Goal: Complete application form

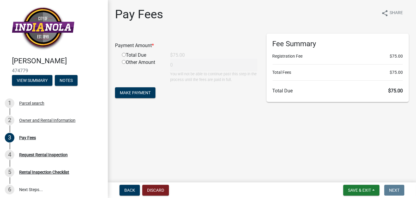
click at [125, 54] on input "radio" at bounding box center [124, 55] width 4 height 4
radio input "true"
type input "75"
click at [132, 93] on span "Make Payment" at bounding box center [135, 92] width 31 height 5
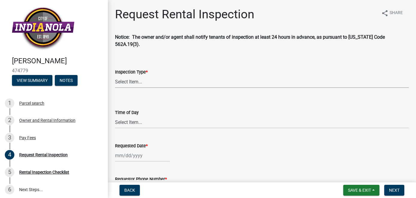
click at [154, 75] on select "Select Item... Rental Inspection" at bounding box center [262, 81] width 294 height 12
click at [115, 75] on select "Select Item... Rental Inspection" at bounding box center [262, 81] width 294 height 12
select select "b959d790-e5ea-4503-81e8-7f17c022e9fc"
click at [135, 116] on select "Select Item... AM PM" at bounding box center [262, 122] width 294 height 12
click at [152, 102] on form "Time of Day Select Item... AM PM" at bounding box center [262, 115] width 294 height 27
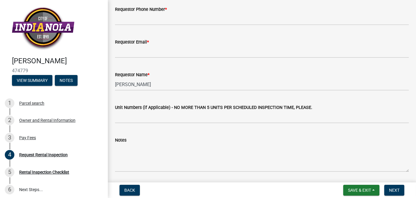
scroll to position [171, 0]
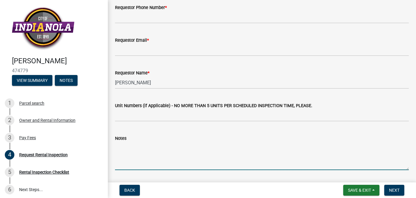
click at [133, 155] on textarea "Notes" at bounding box center [262, 156] width 294 height 28
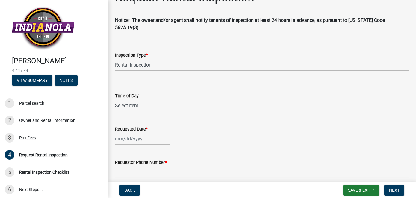
scroll to position [0, 0]
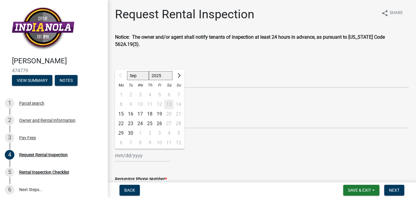
click at [136, 149] on input "Requested Date *" at bounding box center [142, 155] width 55 height 12
click at [140, 109] on div "17" at bounding box center [140, 114] width 10 height 10
type input "09/17/2025"
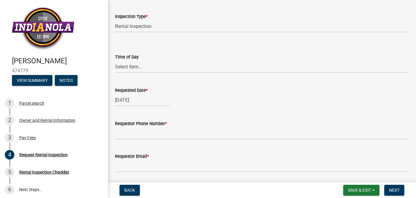
scroll to position [57, 0]
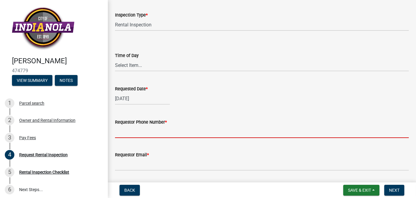
click at [142, 126] on input "Requestor Phone Number *" at bounding box center [262, 131] width 294 height 12
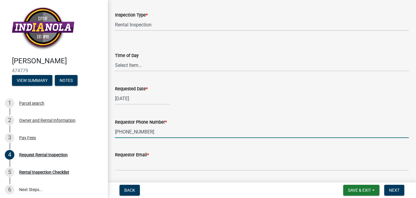
type input "515-770-5605"
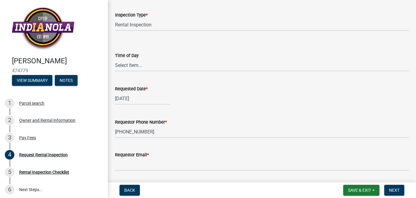
click at [211, 100] on wm-data-entity-input "Requested Date * 09/17/2025" at bounding box center [262, 93] width 294 height 33
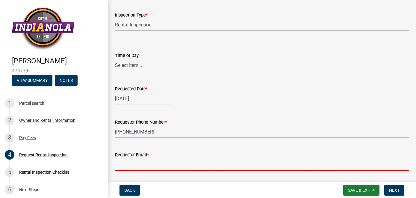
click at [148, 160] on input "Requestor Email *" at bounding box center [262, 164] width 294 height 12
type input "marcussereg@iowarealty.com"
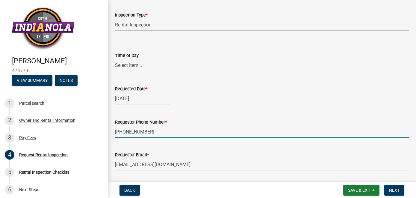
click at [215, 125] on input "515-770-5605" at bounding box center [262, 131] width 294 height 12
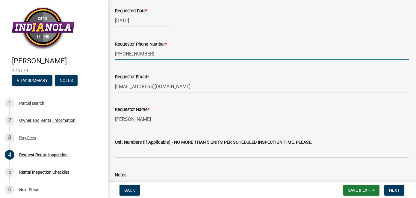
scroll to position [136, 0]
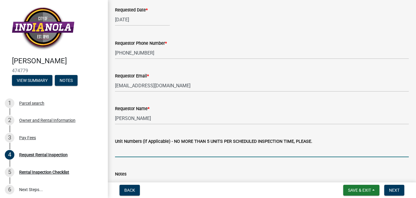
click at [132, 146] on input "Unit Numbers (if Applicable) - NO MORE THAN 5 UNITS PER SCHEDULED INSPECTION TI…" at bounding box center [262, 151] width 294 height 12
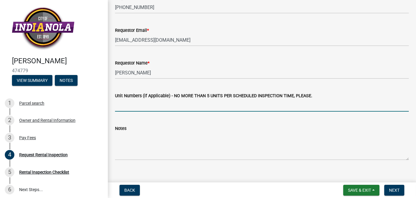
scroll to position [182, 0]
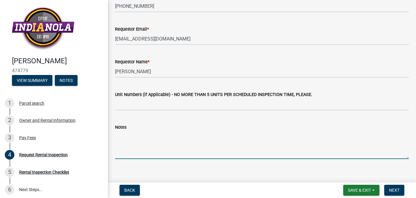
click at [133, 144] on textarea "Notes" at bounding box center [262, 145] width 294 height 28
type textarea "N"
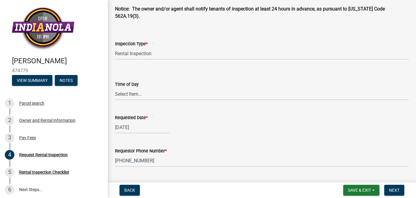
scroll to position [28, 0]
type textarea "Fresh remodel, all permits inspected. Tim Mentioned we do not need to schedule …"
click at [131, 88] on select "Select Item... AM PM" at bounding box center [262, 94] width 294 height 12
click at [115, 88] on select "Select Item... AM PM" at bounding box center [262, 94] width 294 height 12
select select "843ebab2-59e7-4208-955a-d78dd632208f"
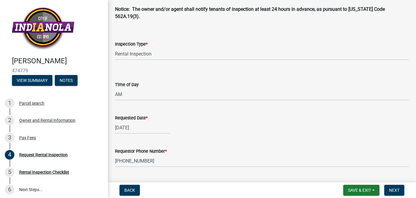
click at [163, 74] on form "Time of Day Select Item... AM PM" at bounding box center [262, 87] width 294 height 27
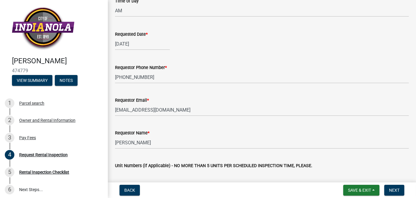
scroll to position [182, 0]
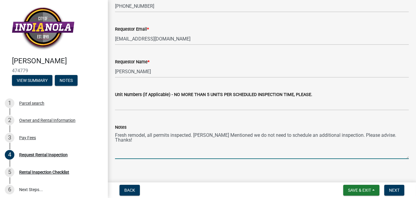
click at [116, 131] on textarea "Fresh remodel, all permits inspected. Tim Mentioned we do not need to schedule …" at bounding box center [262, 145] width 294 height 28
click at [115, 131] on textarea "Fresh remodel, all permits inspected. Tim Mentioned we do not need to schedule …" at bounding box center [262, 145] width 294 height 28
click at [139, 131] on textarea "This has a Fresh remodel, all permits inspected. Tim Mentioned we do not need t…" at bounding box center [262, 145] width 294 height 28
click at [140, 131] on textarea "This has a Fresh remodel, all permits inspected. Tim Mentioned we do not need t…" at bounding box center [262, 145] width 294 height 28
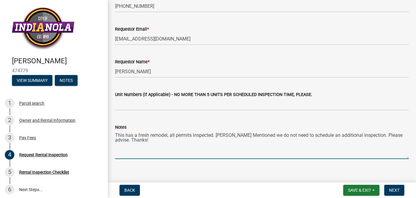
click at [230, 131] on textarea "This has a fresh remodel, all permits inspected. Tim Mentioned we do not need t…" at bounding box center [262, 145] width 294 height 28
click at [228, 134] on textarea "This has a fresh remodel, all permits inspected. Tim mentioned we do not need t…" at bounding box center [262, 145] width 294 height 28
type textarea "This has a fresh remodel, all permits inspected. Tim mentioned we do not need t…"
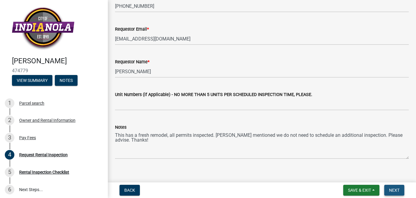
click at [398, 191] on span "Next" at bounding box center [394, 189] width 10 height 5
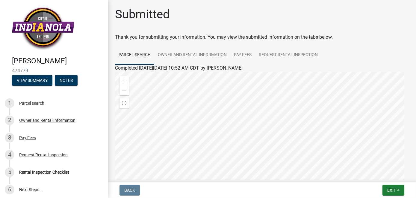
scroll to position [106, 0]
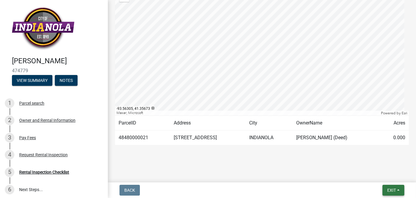
click at [394, 188] on span "Exit" at bounding box center [391, 189] width 9 height 5
click at [373, 158] on button "Save" at bounding box center [380, 160] width 48 height 14
